Goal: Find specific page/section: Find specific page/section

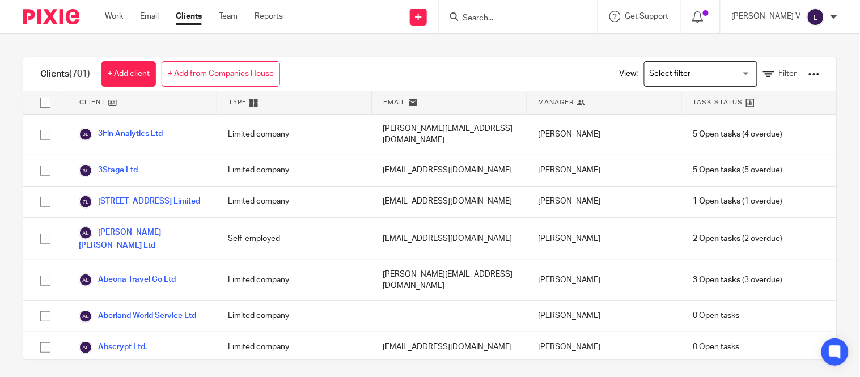
click at [654, 69] on input "Search for option" at bounding box center [698, 74] width 105 height 20
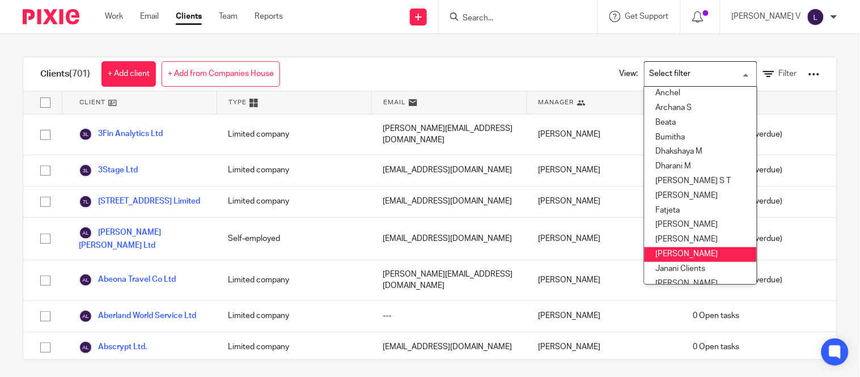
scroll to position [69, 0]
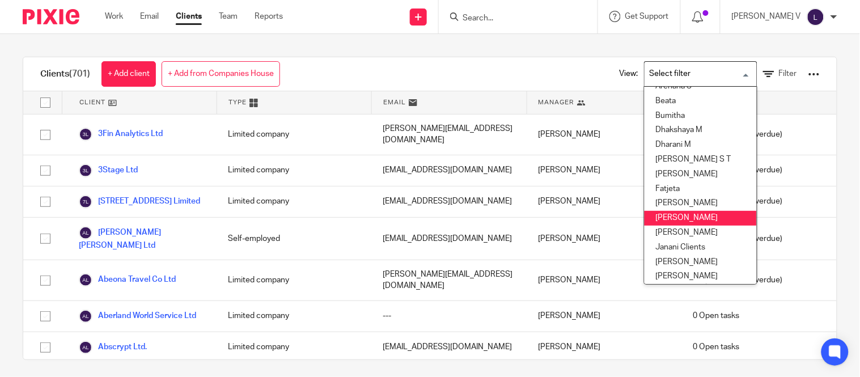
click at [669, 217] on li "[PERSON_NAME]" at bounding box center [701, 218] width 112 height 15
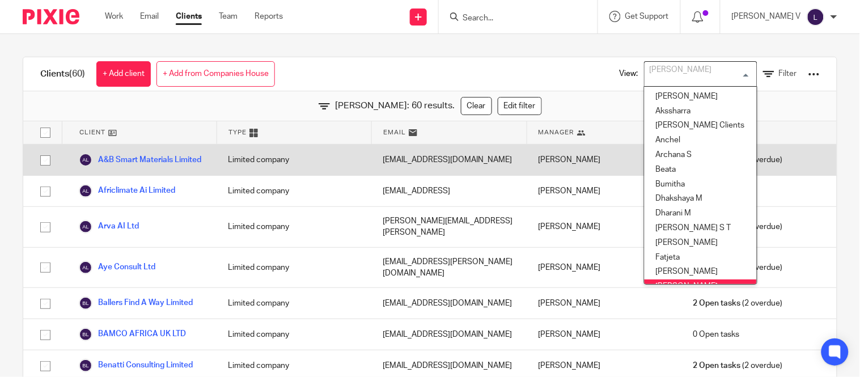
scroll to position [9, 0]
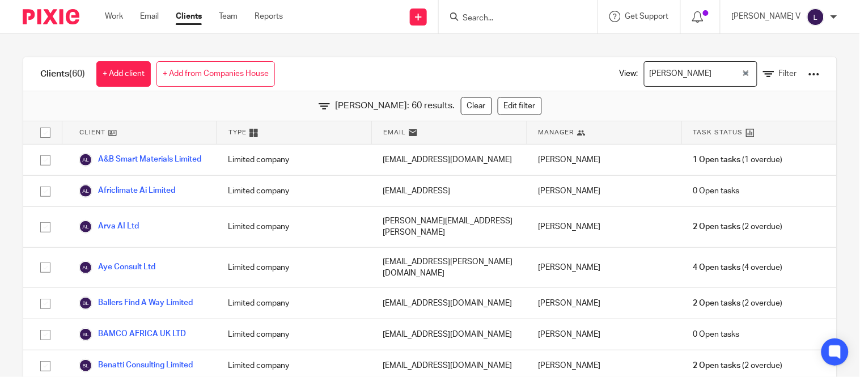
click at [496, 19] on input "Search" at bounding box center [513, 19] width 102 height 10
type input "w"
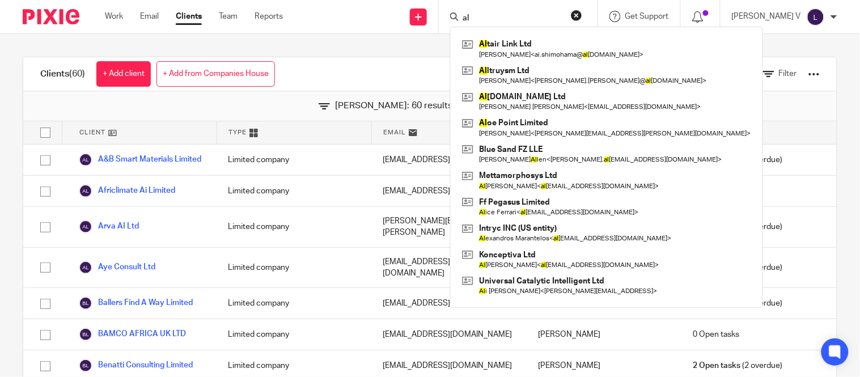
type input "a"
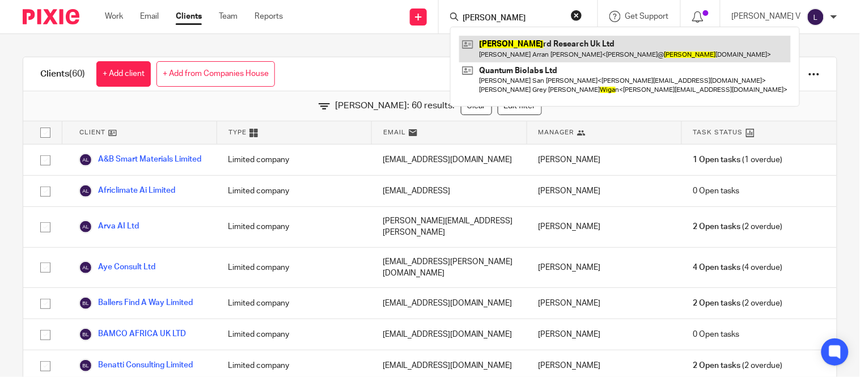
type input "wiza"
click at [567, 52] on link at bounding box center [625, 49] width 332 height 26
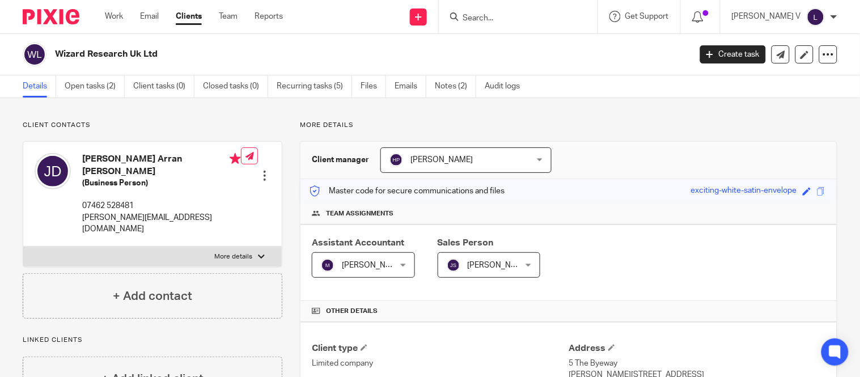
click at [536, 25] on div at bounding box center [518, 16] width 159 height 33
click at [518, 23] on form at bounding box center [522, 17] width 121 height 14
click at [505, 22] on input "Search" at bounding box center [513, 19] width 102 height 10
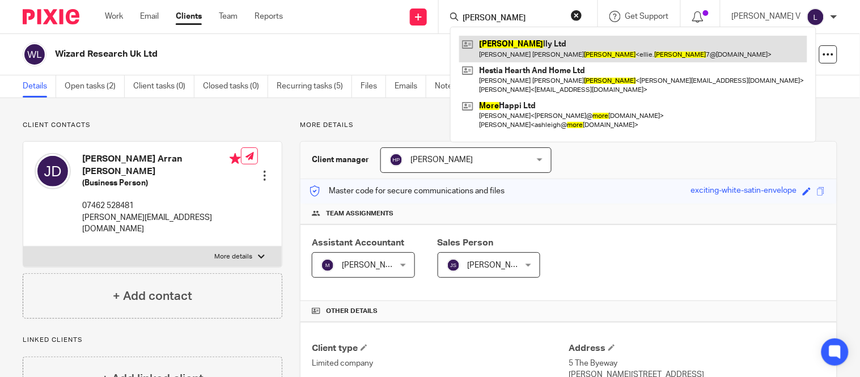
type input "moore"
click at [534, 41] on link at bounding box center [633, 49] width 348 height 26
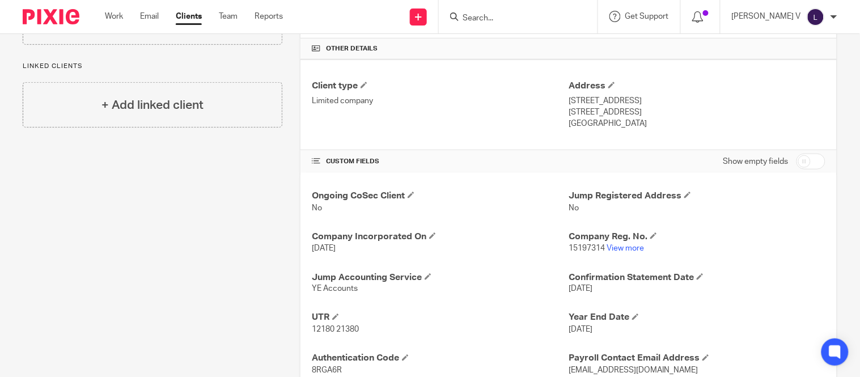
scroll to position [291, 0]
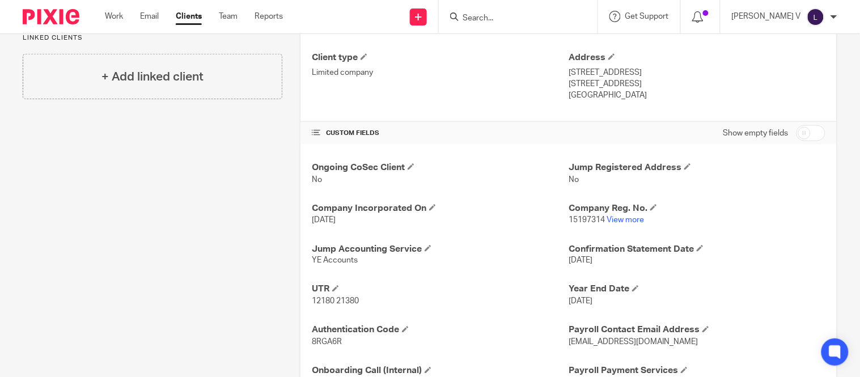
drag, startPoint x: 508, startPoint y: 8, endPoint x: 502, endPoint y: 12, distance: 6.9
click at [502, 12] on div at bounding box center [518, 16] width 159 height 33
click at [502, 12] on form at bounding box center [522, 17] width 121 height 14
click at [501, 15] on input "Search" at bounding box center [513, 19] width 102 height 10
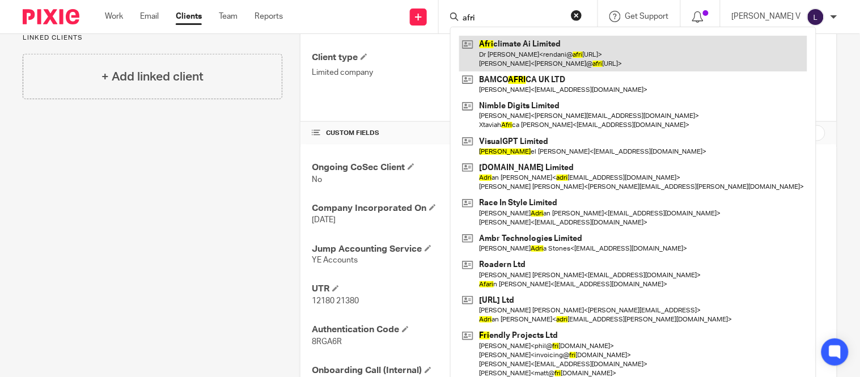
type input "afri"
click at [543, 54] on link at bounding box center [633, 53] width 348 height 35
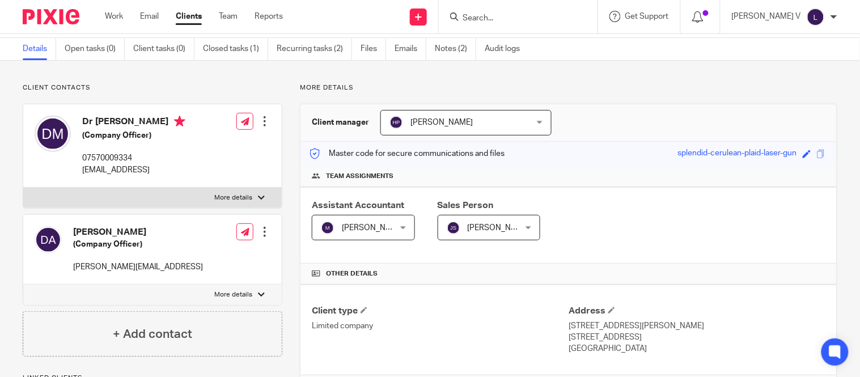
scroll to position [37, 0]
click at [512, 22] on input "Search" at bounding box center [513, 19] width 102 height 10
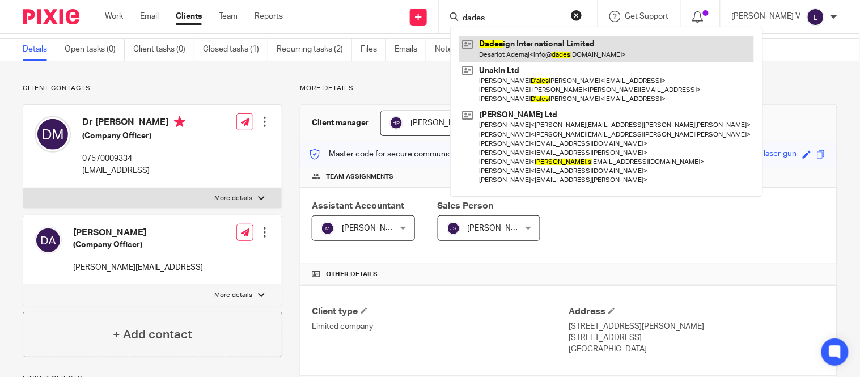
type input "dades"
click at [528, 36] on link at bounding box center [606, 49] width 295 height 26
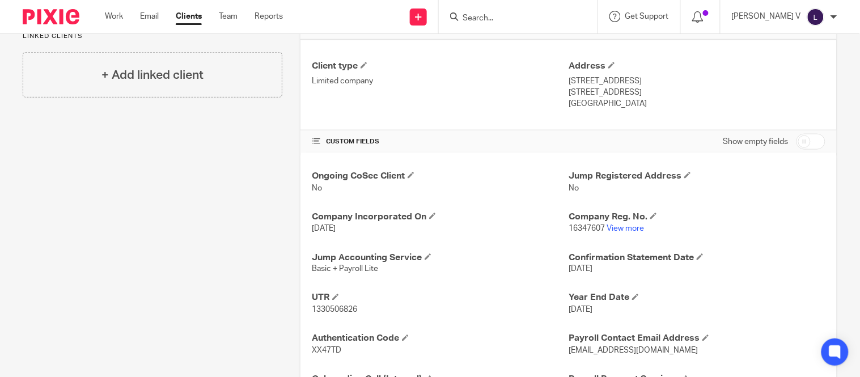
scroll to position [282, 0]
